Goal: Transaction & Acquisition: Purchase product/service

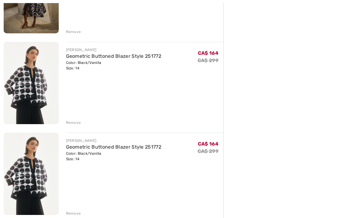
scroll to position [220, 0]
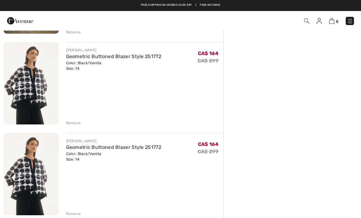
click at [76, 214] on div "Remove" at bounding box center [73, 214] width 15 height 6
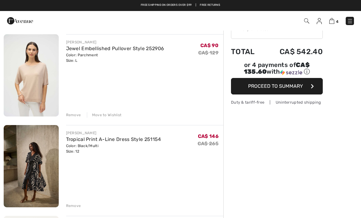
scroll to position [0, 0]
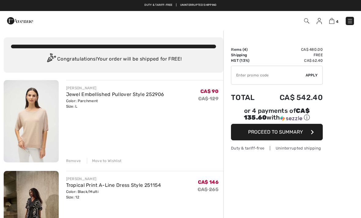
click at [252, 77] on input "TEXT" at bounding box center [269, 75] width 74 height 18
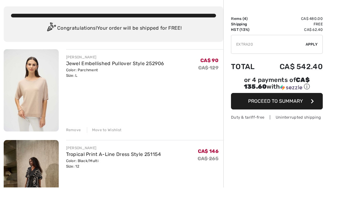
type input "EXTRA20"
click at [311, 66] on div "✔ Apply Remove" at bounding box center [277, 75] width 92 height 19
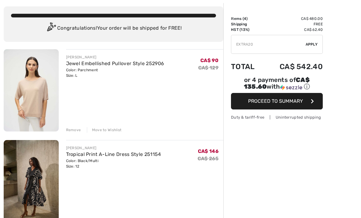
click at [311, 44] on span "Apply" at bounding box center [312, 45] width 12 height 6
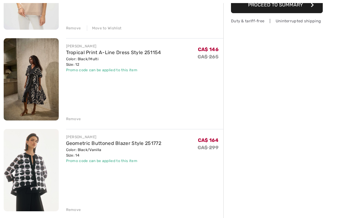
scroll to position [133, 0]
click at [73, 210] on div "Remove" at bounding box center [73, 210] width 15 height 6
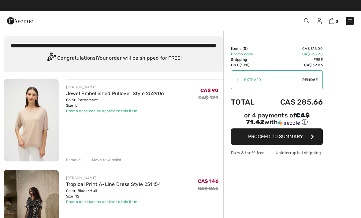
scroll to position [0, 0]
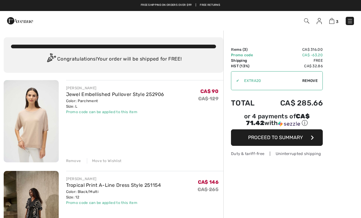
click at [77, 161] on div "Remove" at bounding box center [73, 161] width 15 height 6
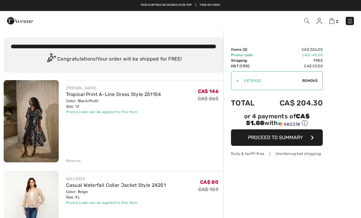
scroll to position [0, 0]
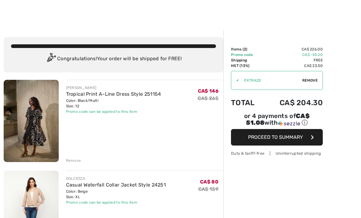
click at [286, 135] on button "Proceed to Summary" at bounding box center [277, 137] width 92 height 17
